Goal: Complete application form

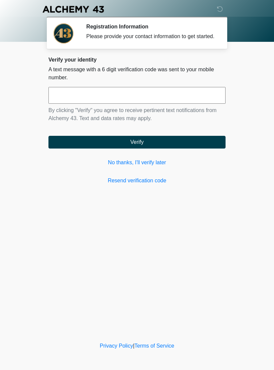
click at [178, 96] on input "text" at bounding box center [137, 95] width 177 height 17
type input "******"
click at [198, 138] on form "****** By clicking "Verify" you agree to receive pertinent text notifications f…" at bounding box center [137, 118] width 177 height 62
click at [205, 149] on button "Verify" at bounding box center [137, 142] width 177 height 13
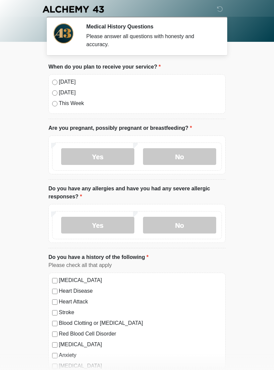
click at [65, 84] on label "Today" at bounding box center [140, 82] width 163 height 8
click at [202, 159] on label "No" at bounding box center [179, 156] width 73 height 17
click at [195, 225] on label "No" at bounding box center [179, 225] width 73 height 17
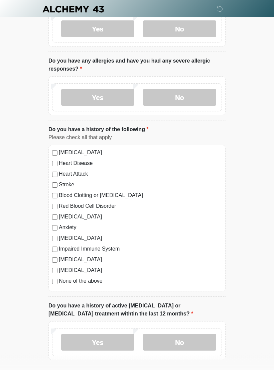
scroll to position [128, 0]
click at [94, 277] on label "None of the above" at bounding box center [140, 281] width 163 height 8
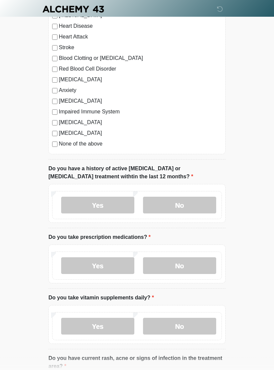
scroll to position [265, 0]
click at [196, 203] on label "No" at bounding box center [179, 205] width 73 height 17
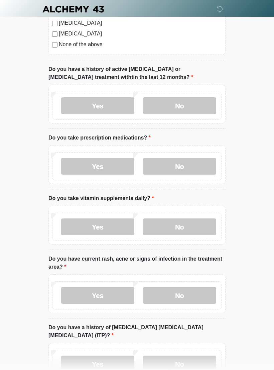
scroll to position [364, 0]
click at [192, 230] on label "No" at bounding box center [179, 227] width 73 height 17
click at [119, 165] on label "Yes" at bounding box center [97, 166] width 73 height 17
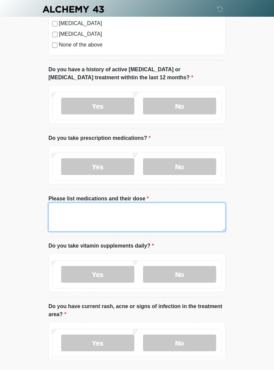
click at [168, 220] on textarea "Please list medications and their dose" at bounding box center [137, 217] width 177 height 29
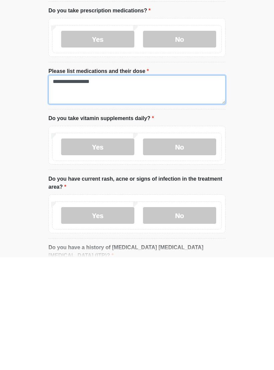
scroll to position [381, 0]
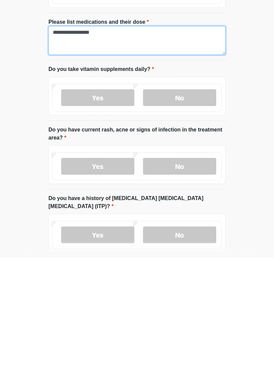
type textarea "**********"
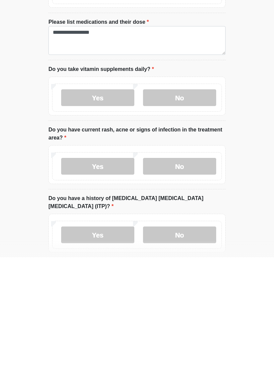
click at [202, 271] on label "No" at bounding box center [179, 279] width 73 height 17
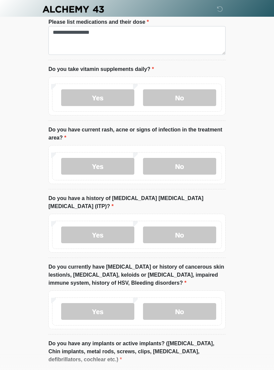
click at [197, 227] on label "No" at bounding box center [179, 235] width 73 height 17
click at [190, 304] on label "No" at bounding box center [179, 311] width 73 height 17
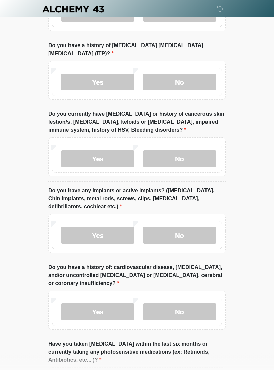
click at [191, 227] on label "No" at bounding box center [179, 235] width 73 height 17
click at [192, 304] on label "No" at bounding box center [179, 312] width 73 height 17
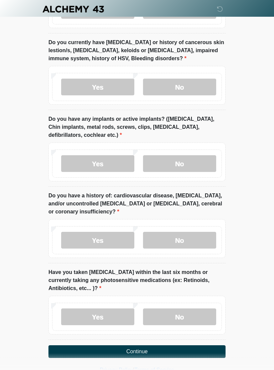
scroll to position [769, 0]
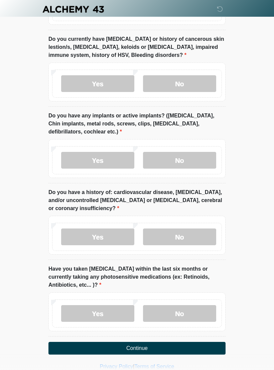
click at [193, 305] on label "No" at bounding box center [179, 313] width 73 height 17
click at [210, 342] on button "Continue" at bounding box center [137, 348] width 177 height 13
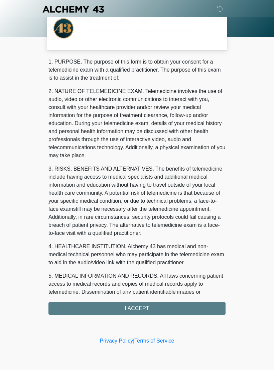
scroll to position [0, 0]
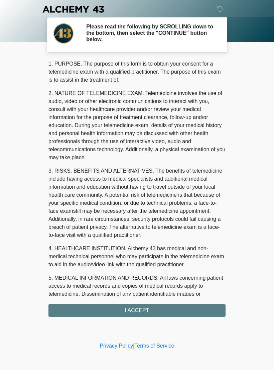
click at [203, 309] on div "1. PURPOSE. The purpose of this form is to obtain your consent for a telemedici…" at bounding box center [137, 188] width 177 height 257
click at [198, 307] on div "1. PURPOSE. The purpose of this form is to obtain your consent for a telemedici…" at bounding box center [137, 188] width 177 height 257
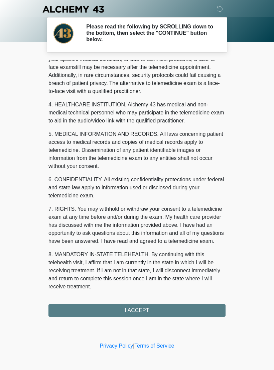
scroll to position [152, 0]
click at [155, 308] on button "I ACCEPT" at bounding box center [137, 310] width 177 height 13
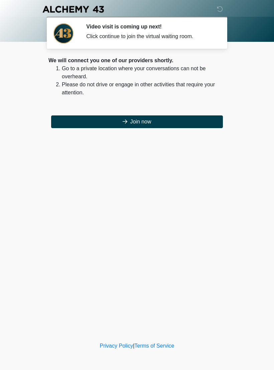
click at [208, 121] on button "Join now" at bounding box center [137, 121] width 172 height 13
